Goal: Task Accomplishment & Management: Manage account settings

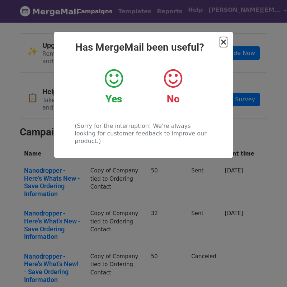
click at [222, 42] on span "×" at bounding box center [223, 42] width 7 height 10
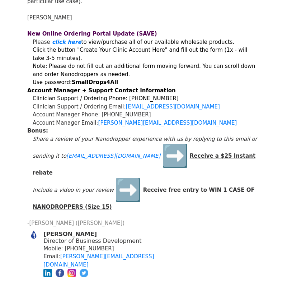
scroll to position [315, 0]
